Goal: Navigation & Orientation: Find specific page/section

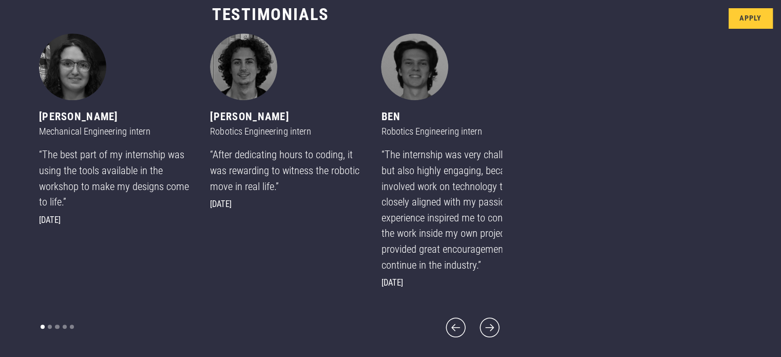
scroll to position [599, 0]
click at [477, 325] on icon "next slide" at bounding box center [489, 327] width 25 height 25
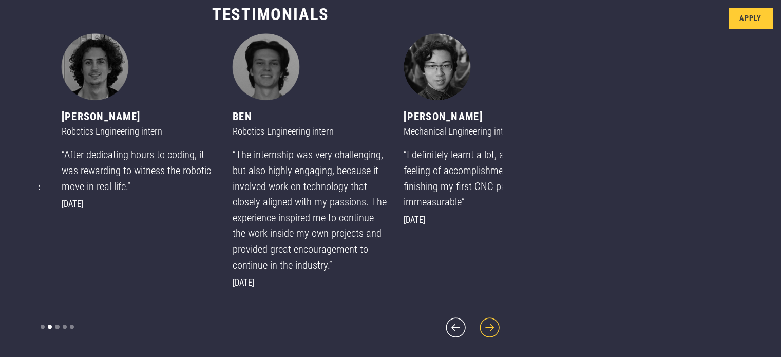
click at [477, 325] on icon "next slide" at bounding box center [489, 327] width 25 height 25
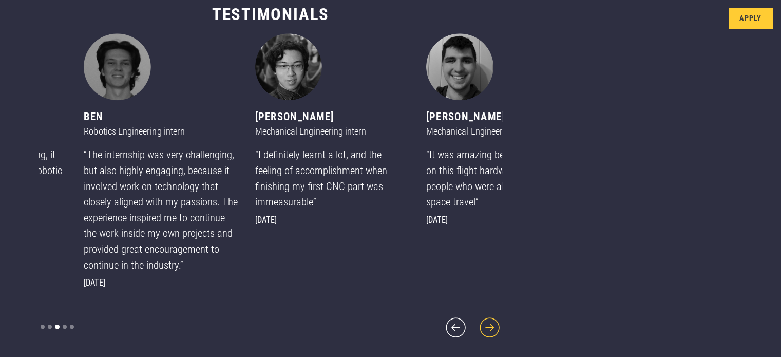
click at [477, 325] on icon "next slide" at bounding box center [489, 327] width 25 height 25
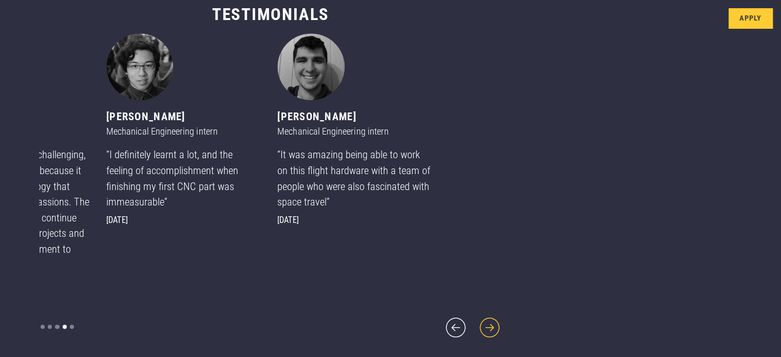
click at [477, 325] on icon "next slide" at bounding box center [489, 327] width 25 height 25
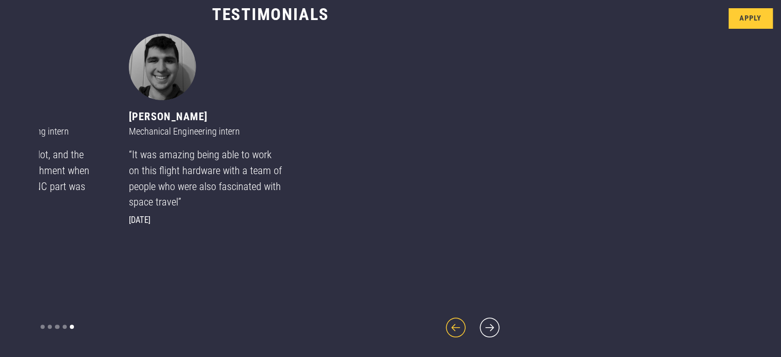
click at [443, 330] on icon "previous slide" at bounding box center [455, 327] width 25 height 25
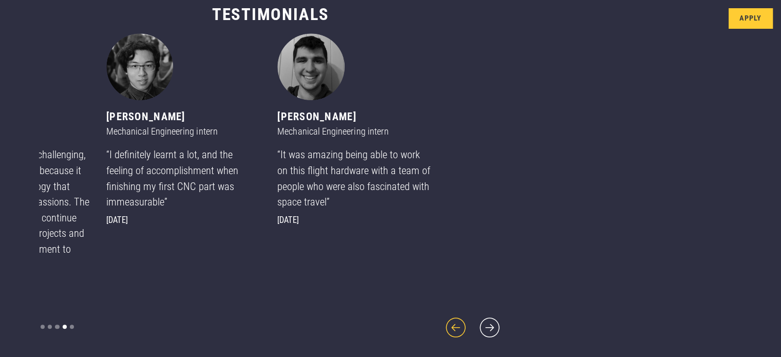
click at [443, 330] on icon "previous slide" at bounding box center [455, 327] width 25 height 25
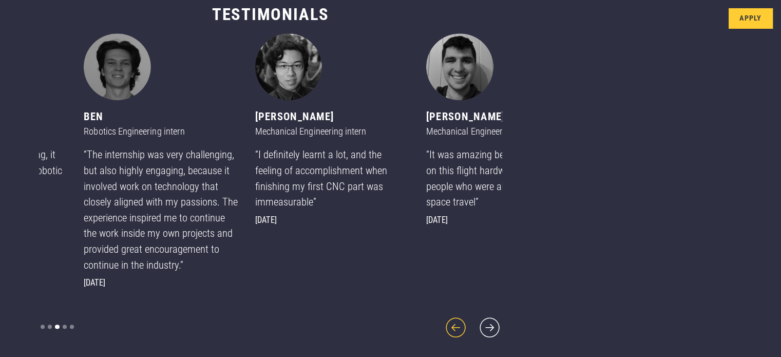
click at [443, 330] on icon "previous slide" at bounding box center [455, 327] width 25 height 25
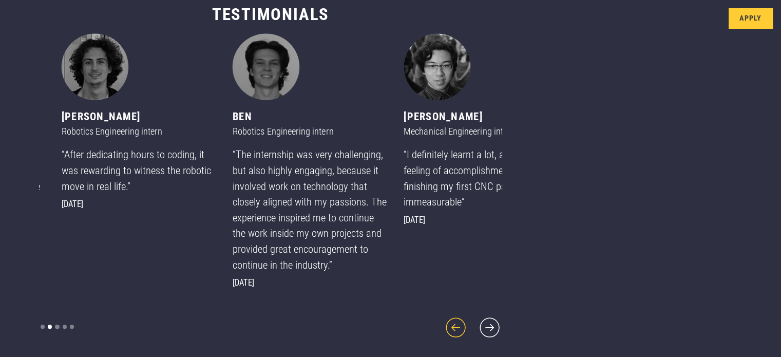
click at [443, 330] on icon "previous slide" at bounding box center [455, 327] width 25 height 25
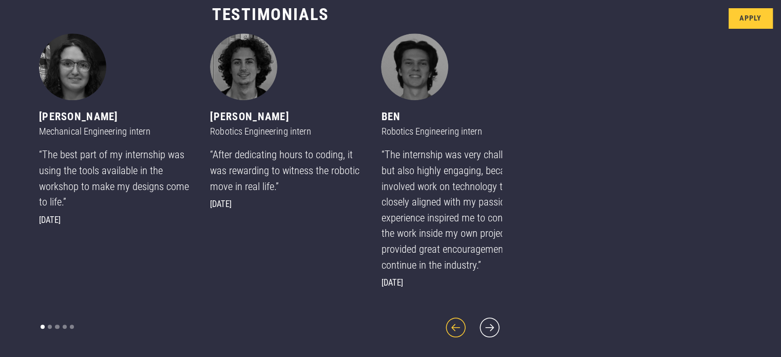
click at [443, 330] on icon "previous slide" at bounding box center [455, 327] width 25 height 25
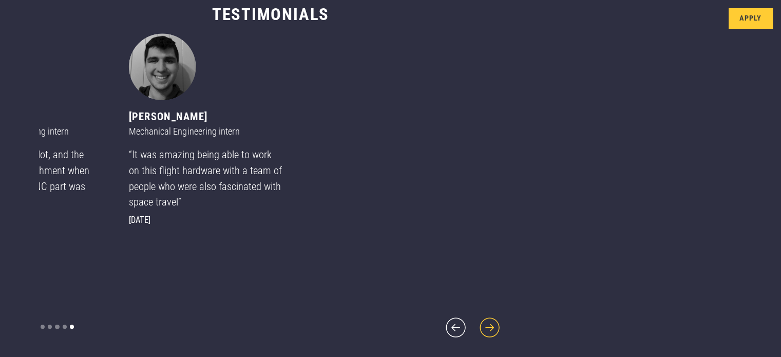
click at [477, 330] on icon "next slide" at bounding box center [489, 327] width 25 height 25
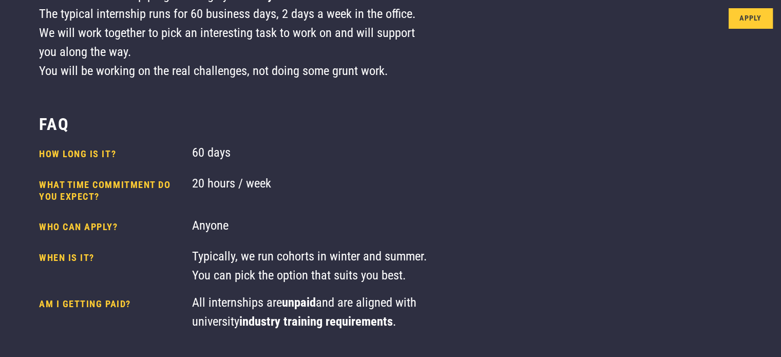
scroll to position [102, 0]
